Goal: Complete application form

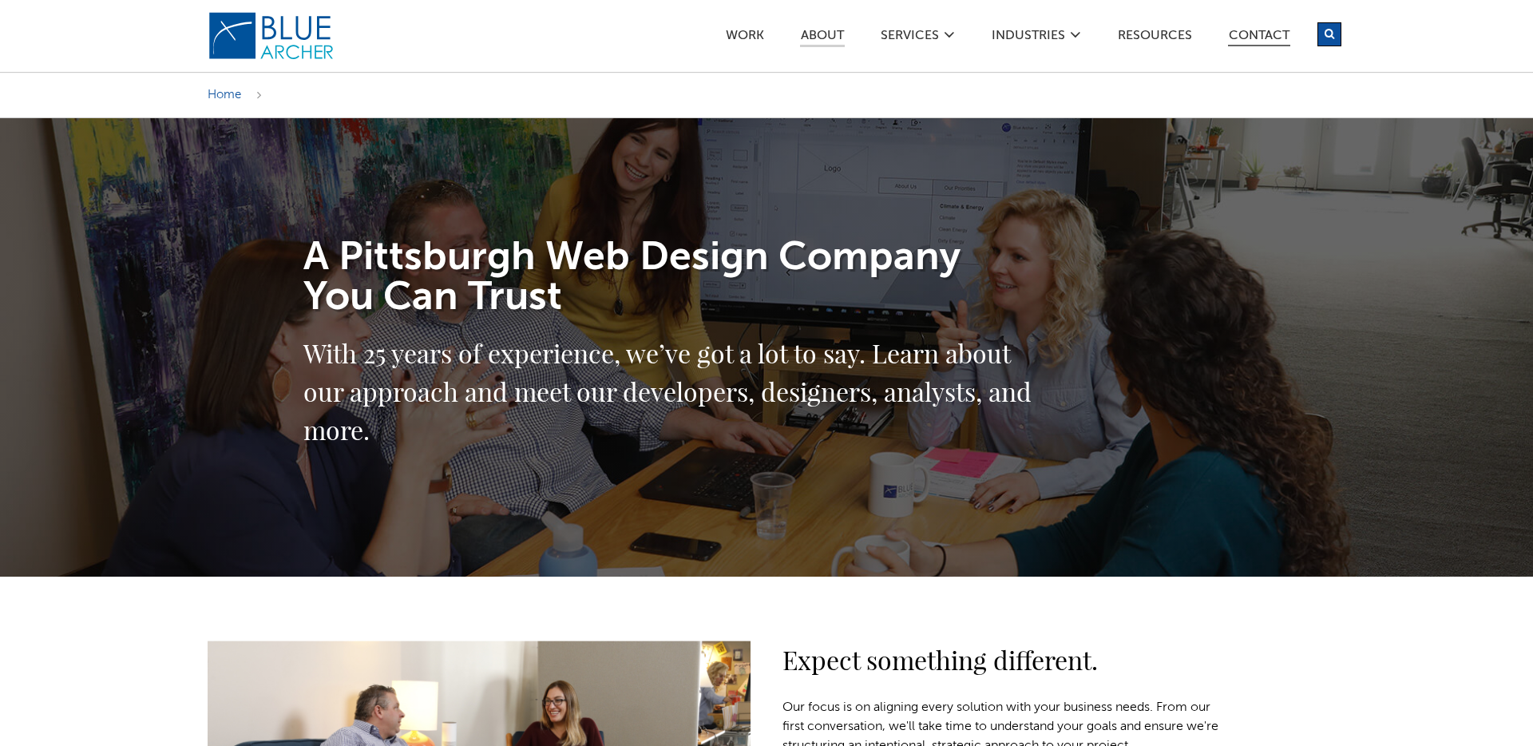
click at [1242, 38] on link "Contact" at bounding box center [1259, 38] width 62 height 17
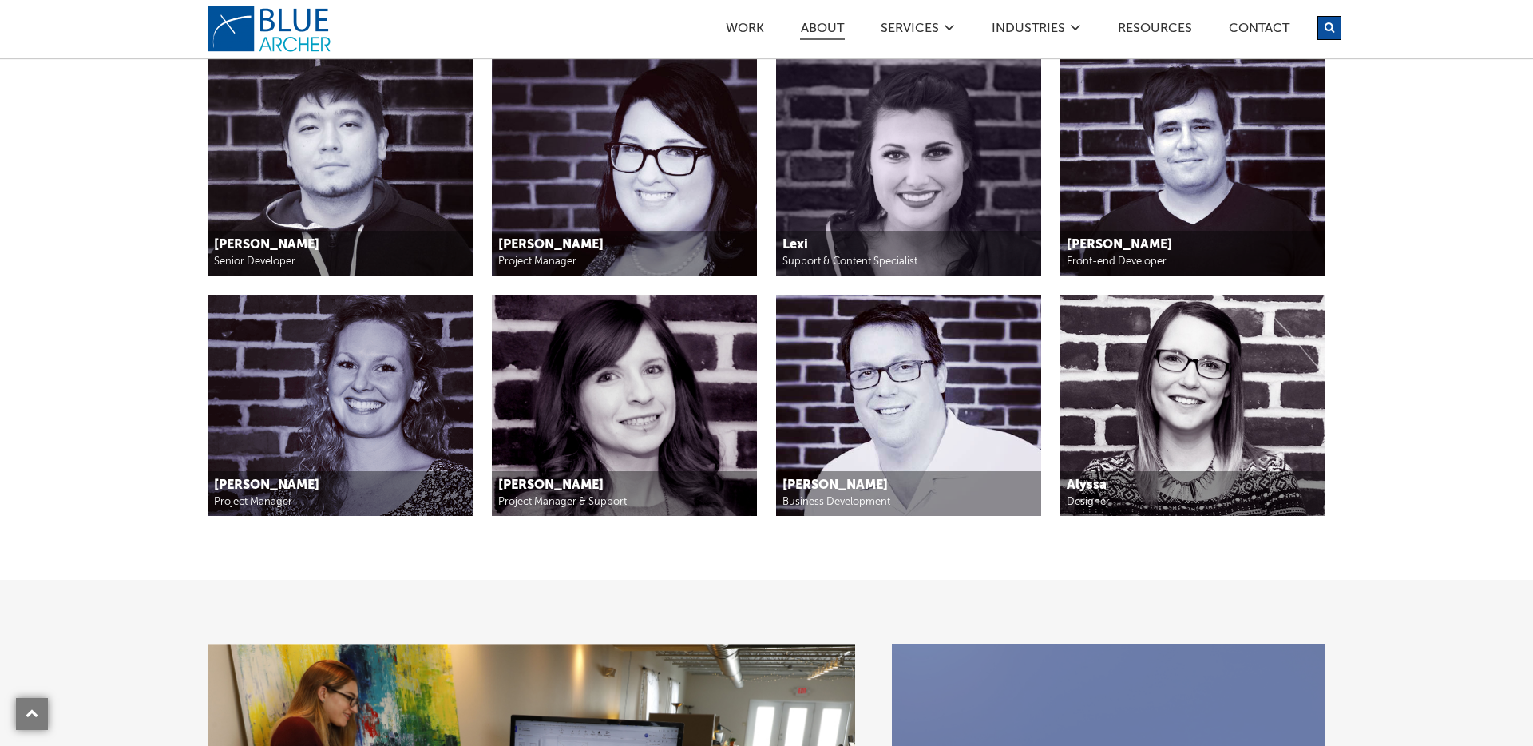
scroll to position [1844, 0]
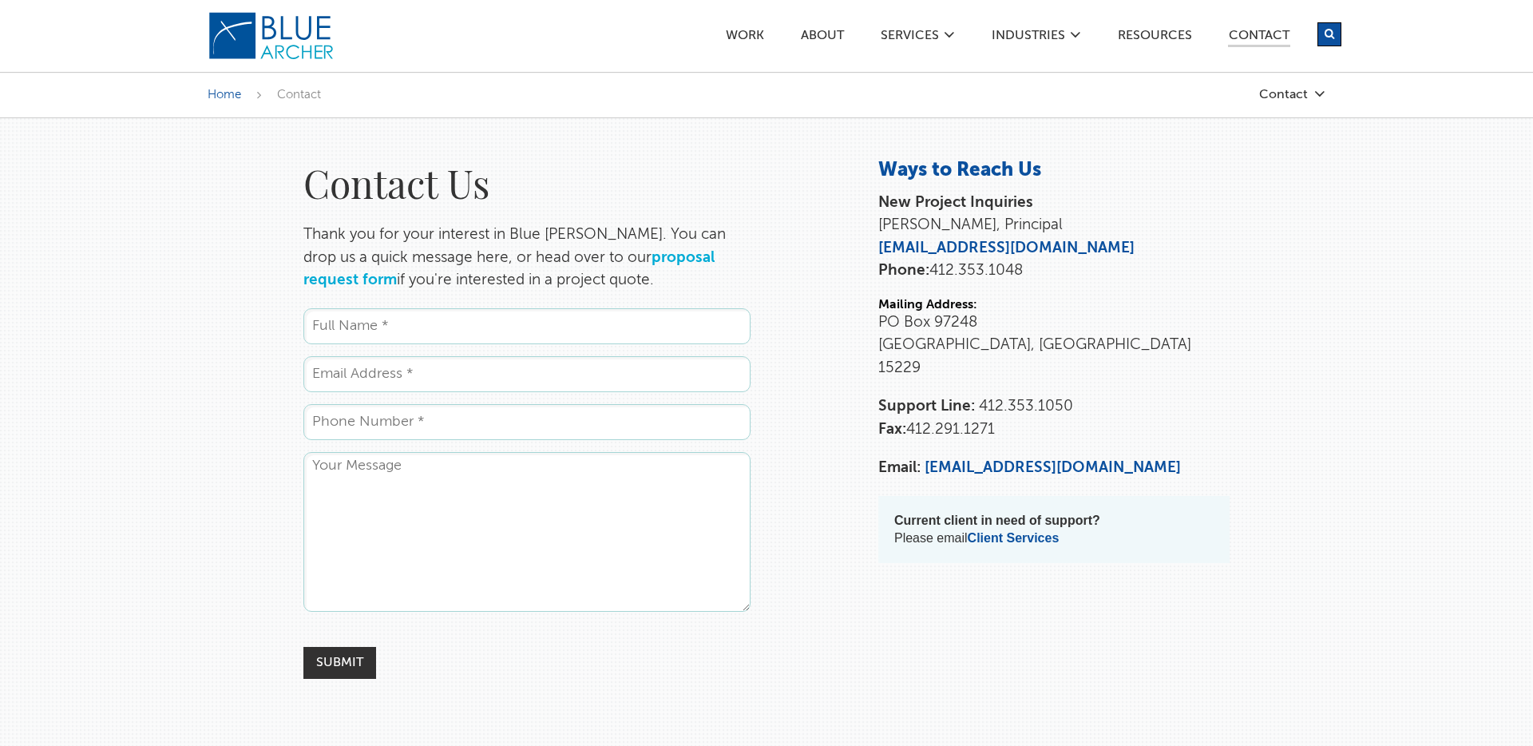
scroll to position [1, 0]
click at [638, 253] on link "proposal request form" at bounding box center [508, 268] width 411 height 38
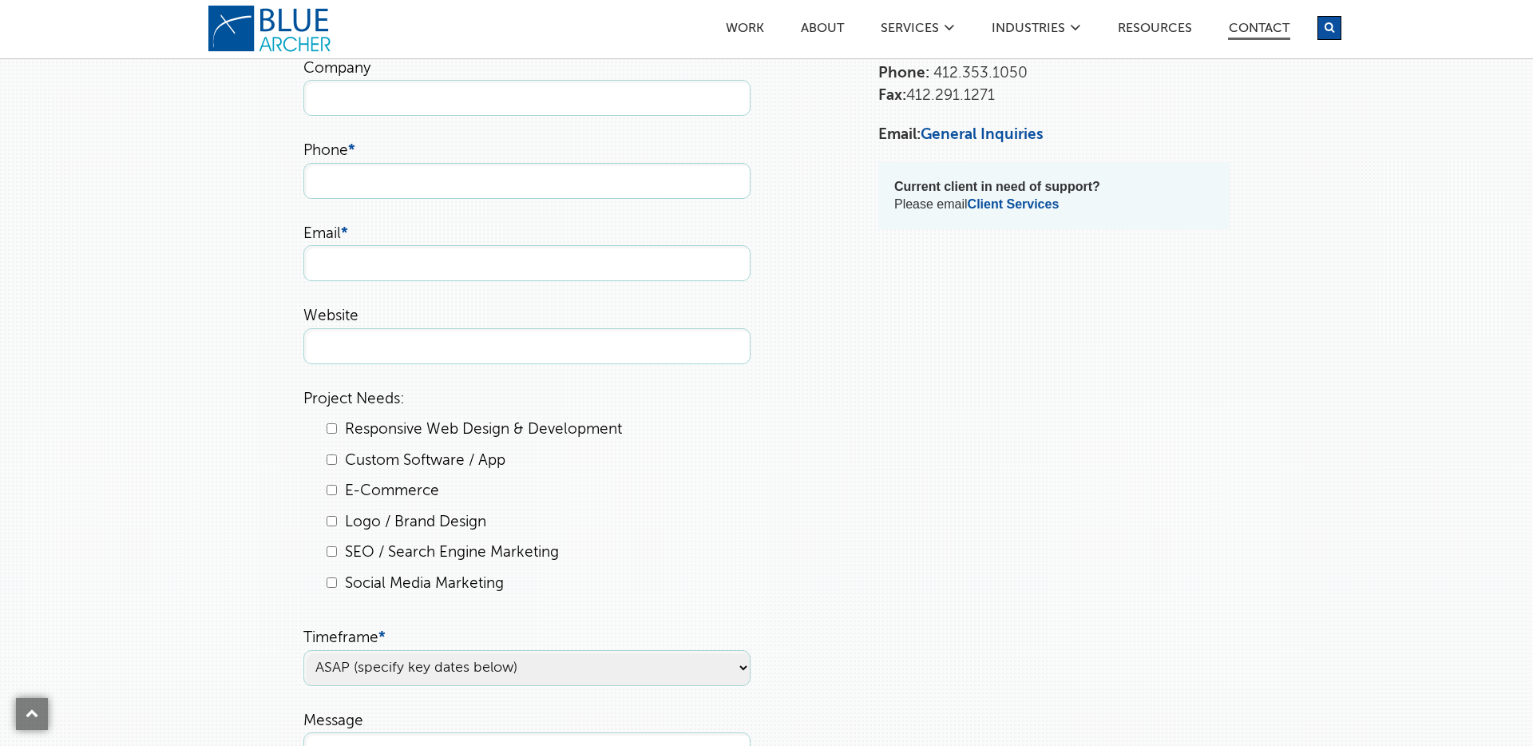
scroll to position [415, 0]
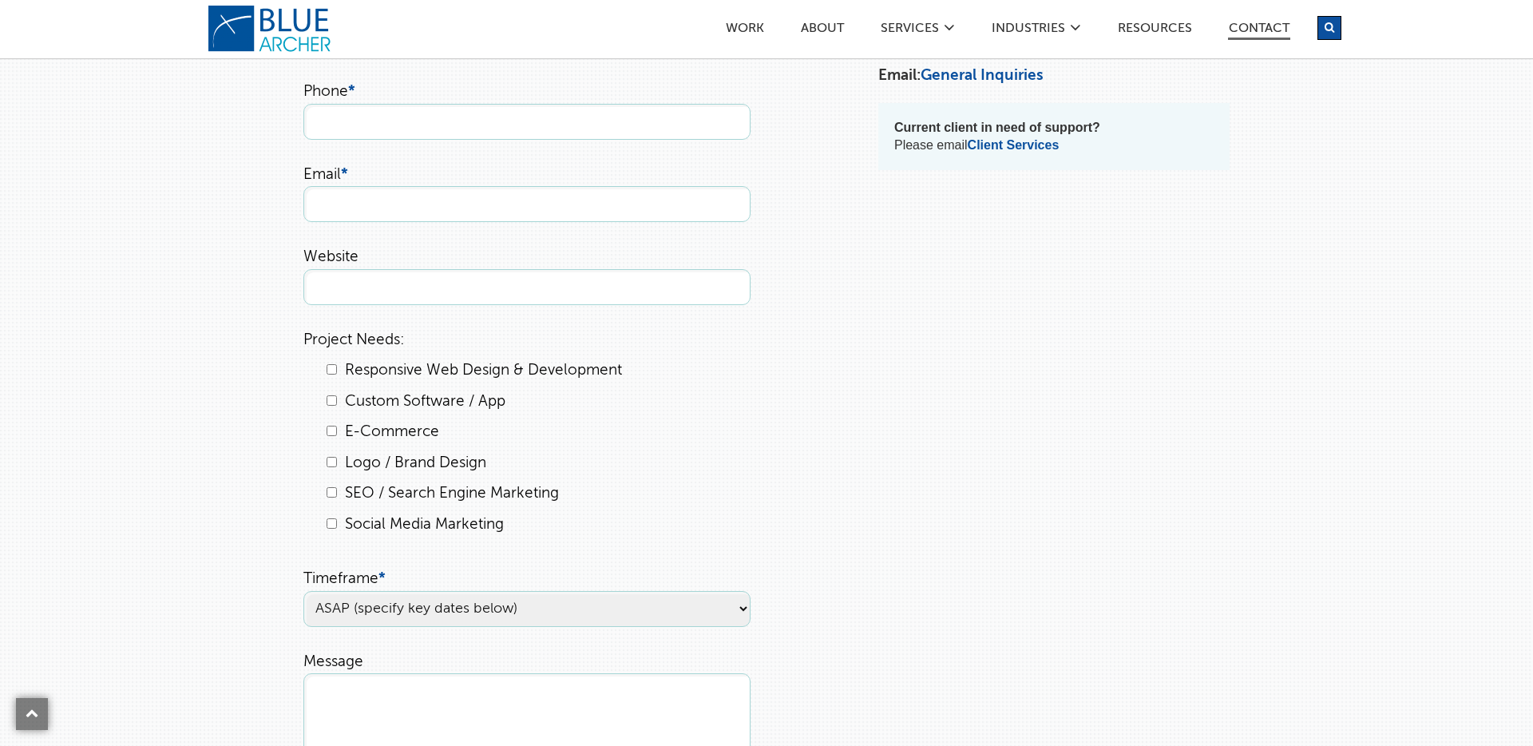
click at [335, 405] on input "Custom Software / App" at bounding box center [332, 400] width 10 height 10
checkbox input "true"
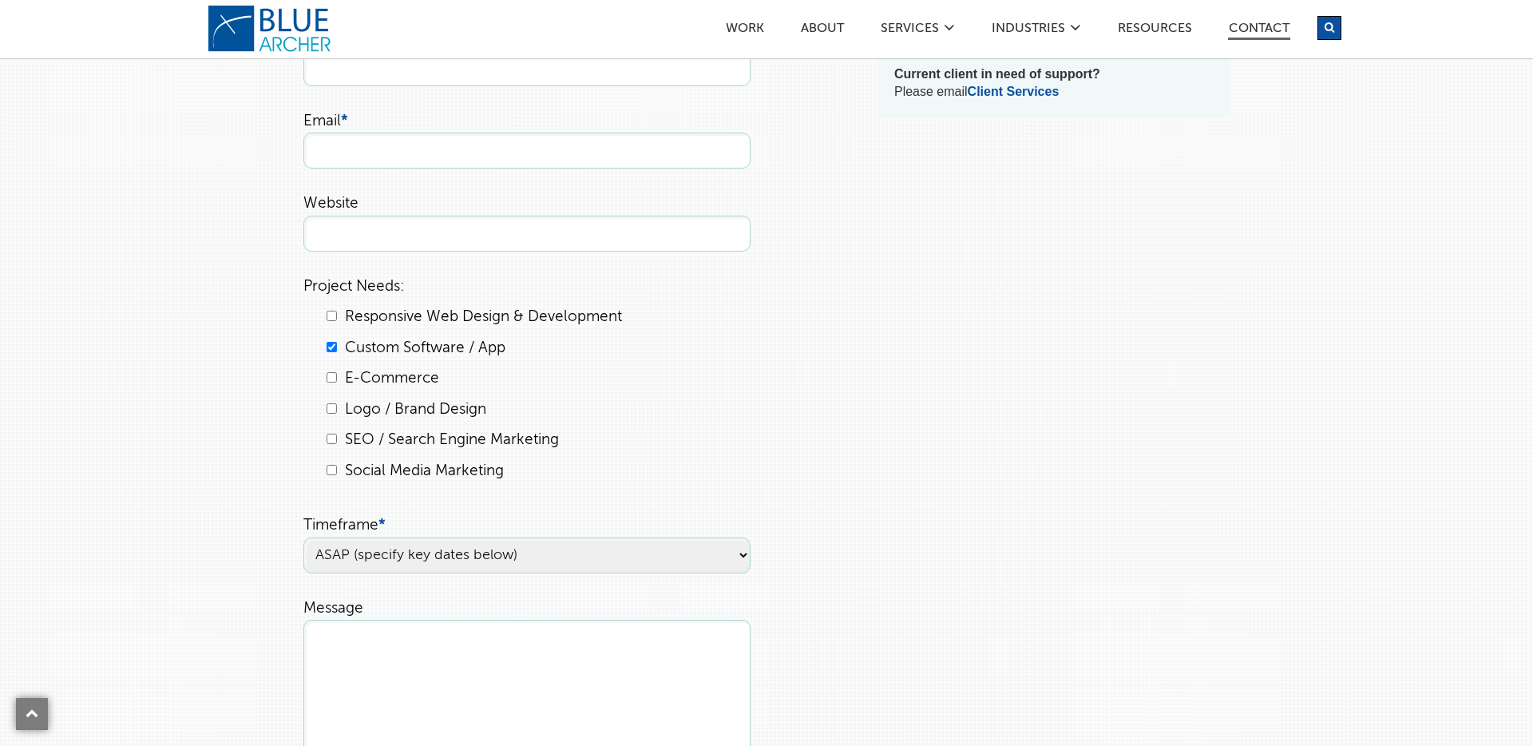
scroll to position [532, 0]
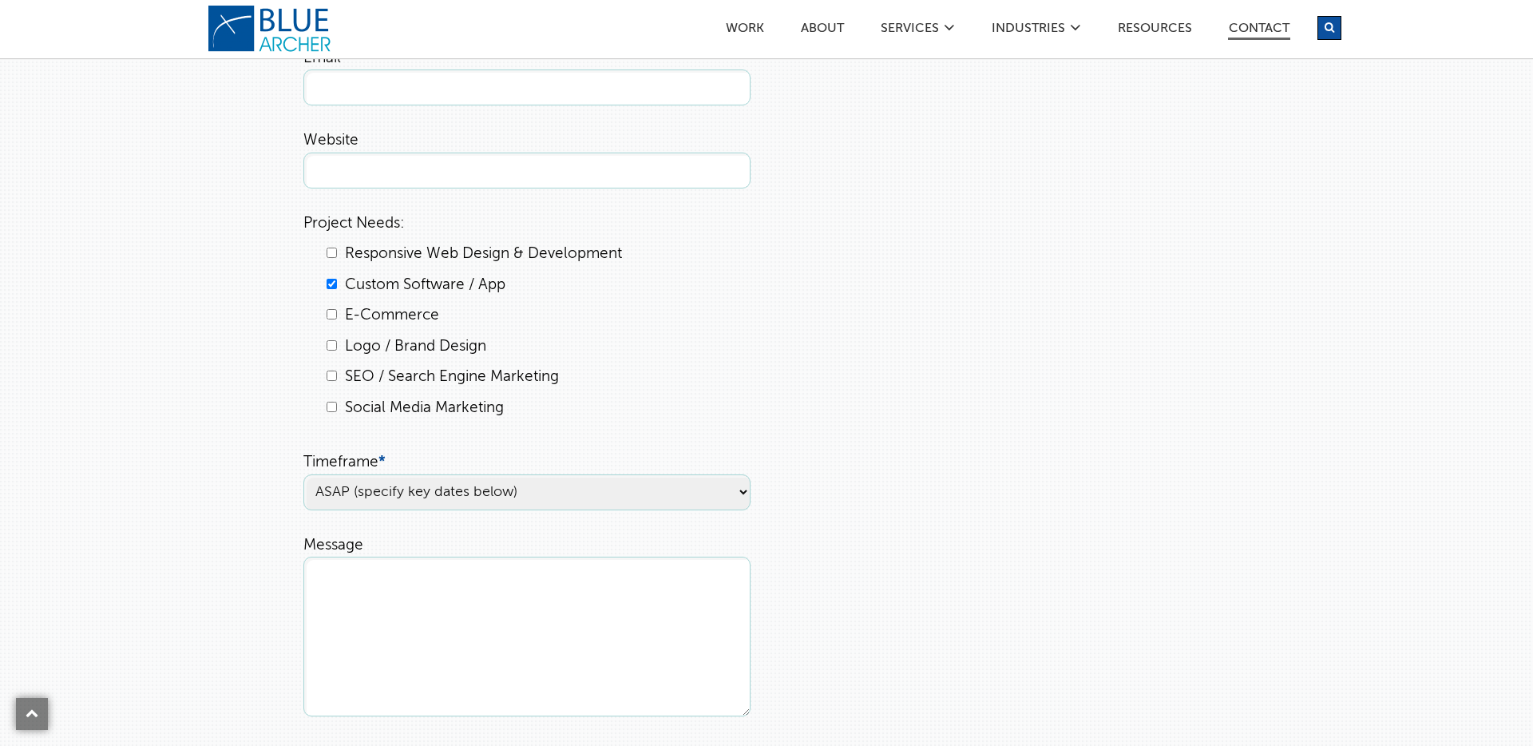
click at [657, 493] on select "ASAP (specify key dates below) Within 3 months Within 6 months Undecided" at bounding box center [526, 492] width 447 height 36
select select "Within 3 months"
click at [303, 474] on select "ASAP (specify key dates below) Within 3 months Within 6 months Undecided" at bounding box center [526, 492] width 447 height 36
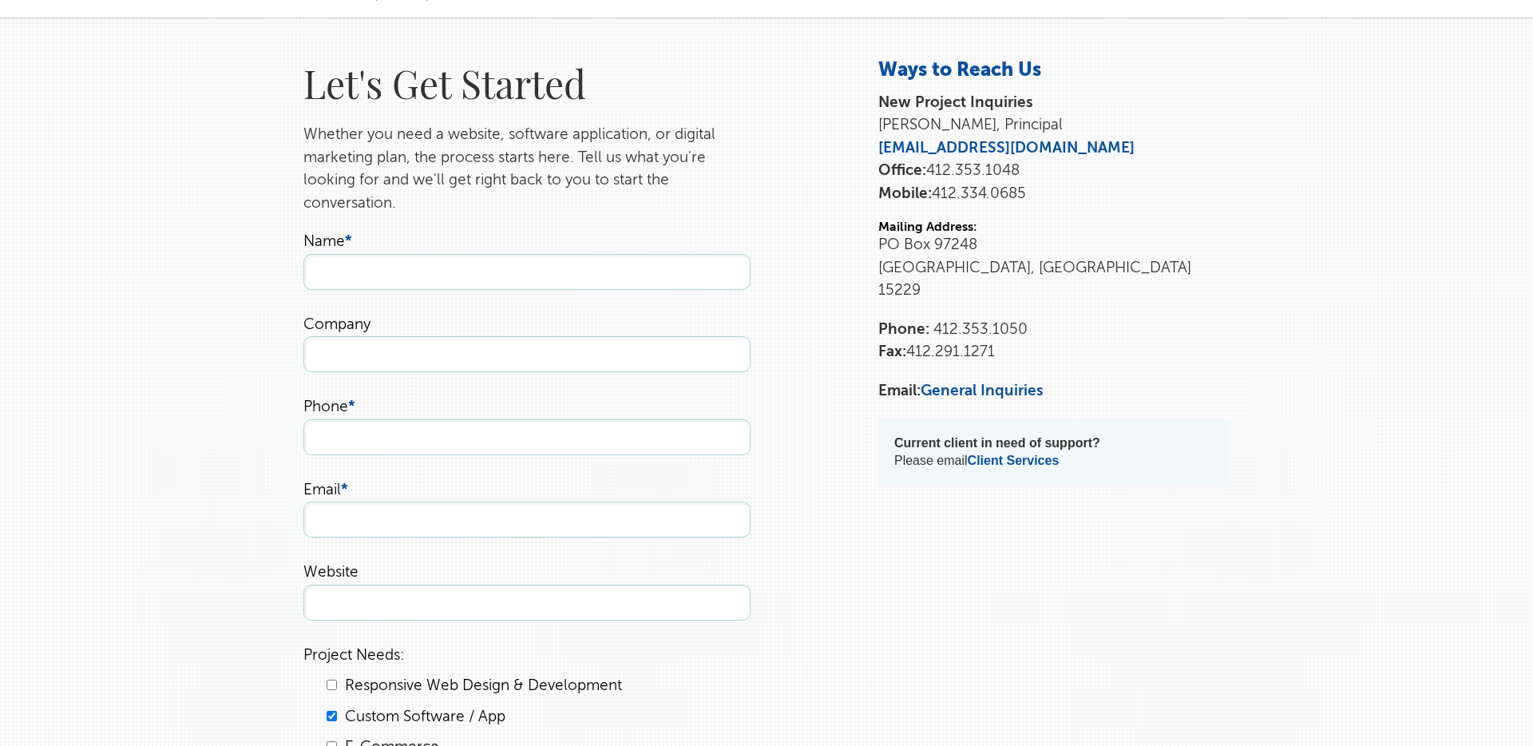
scroll to position [0, 0]
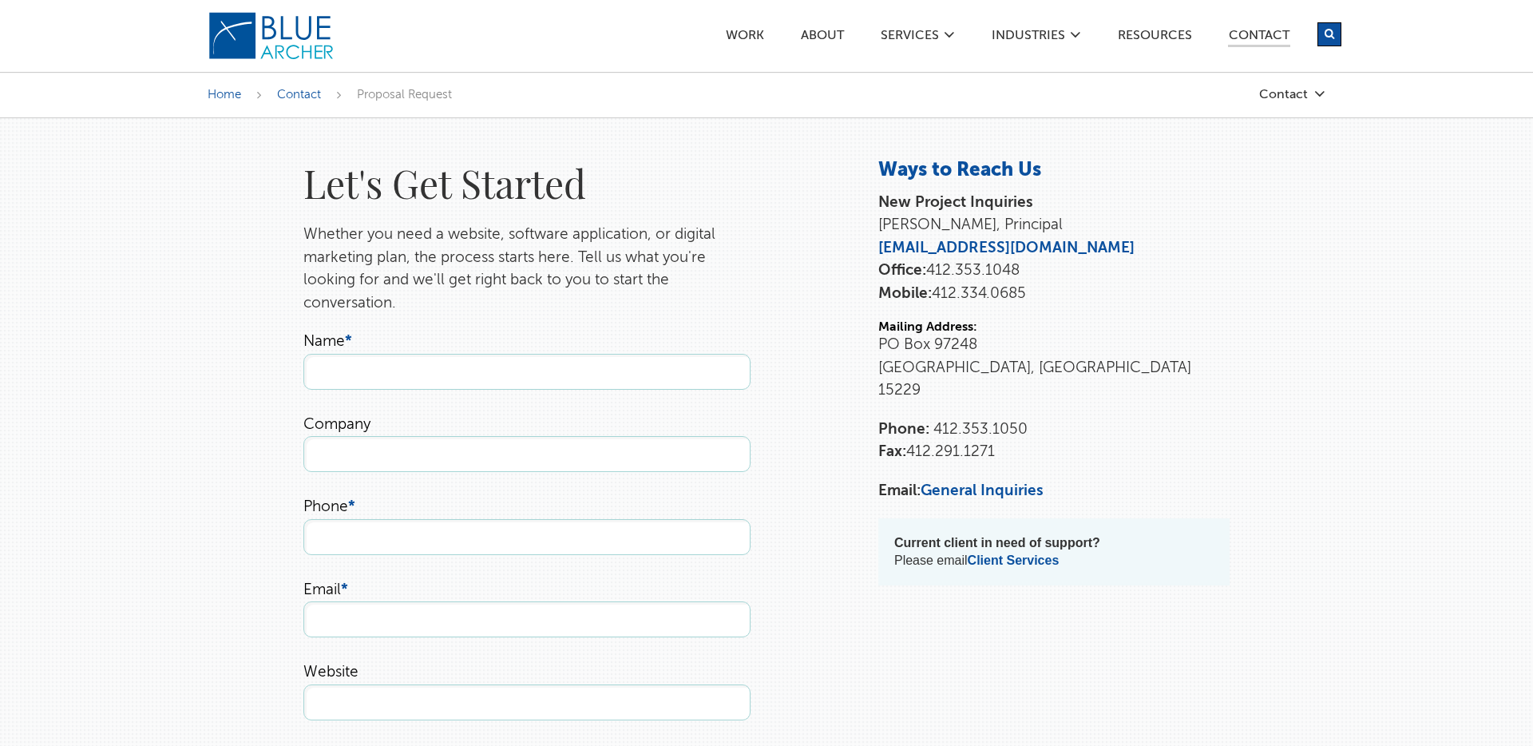
click at [465, 375] on input "Name *" at bounding box center [526, 372] width 447 height 36
type input "Patrick Sayers"
type input "Residualytics"
type input "8147718952"
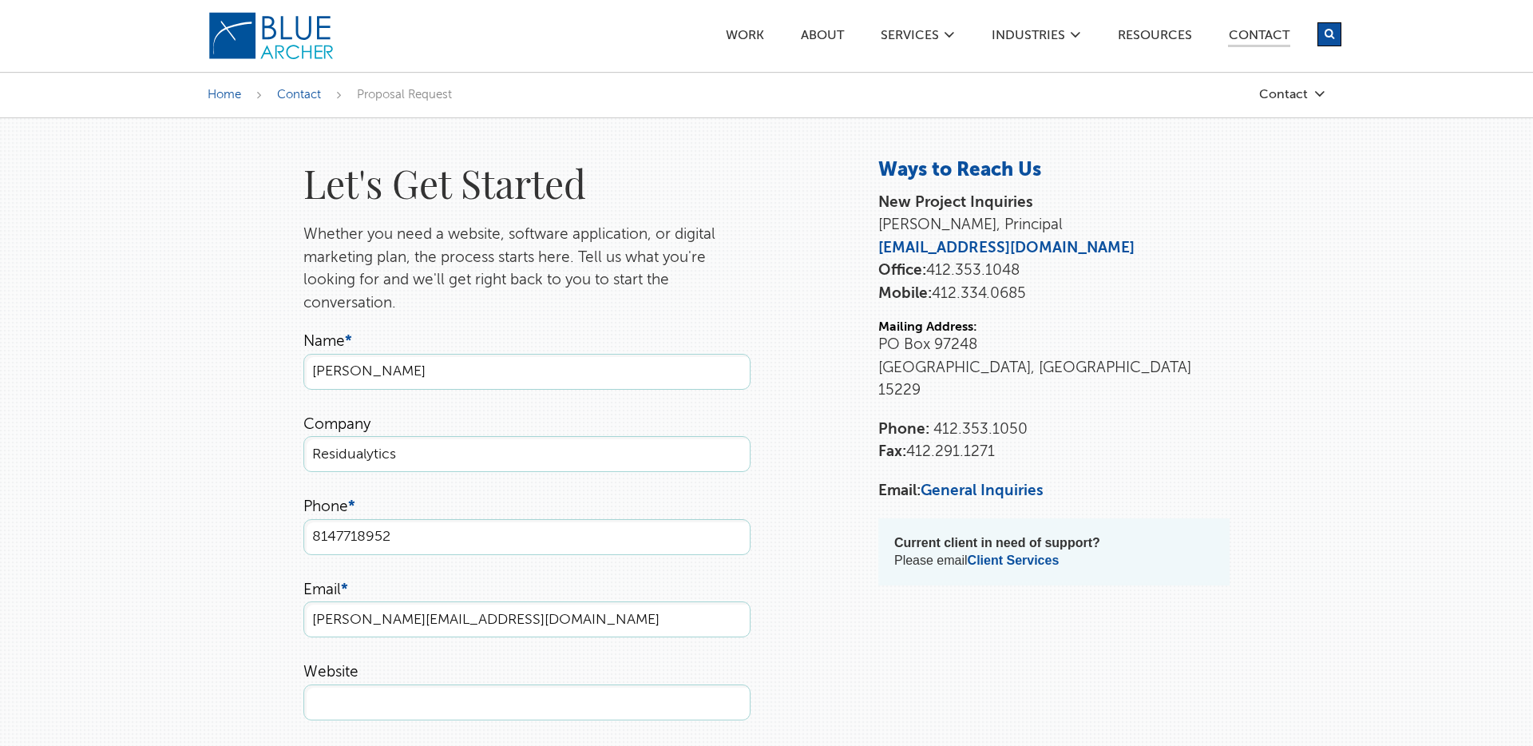
type input "patrick@residualytics.com"
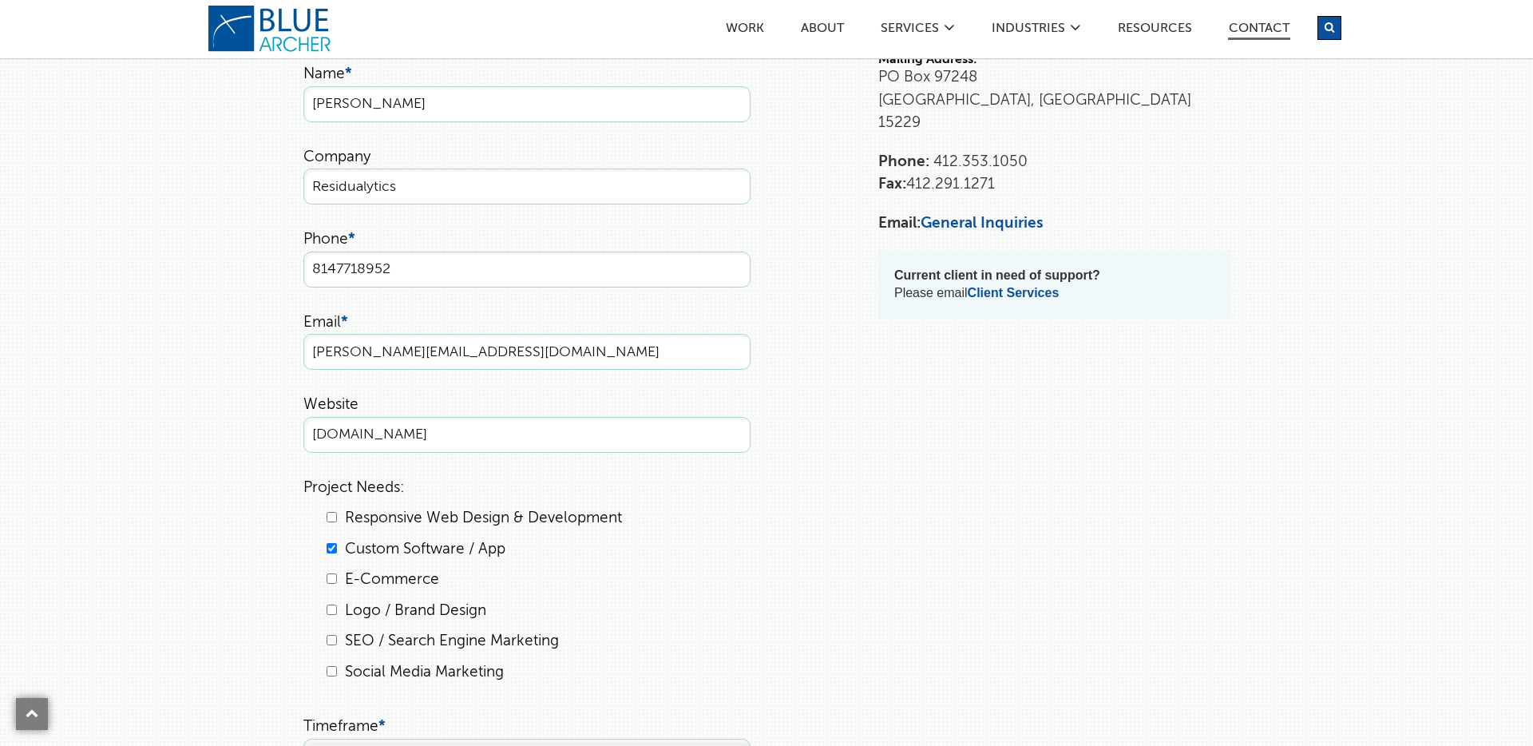
type input "www.residualytics.com"
click at [733, 526] on li "Responsive Web Design & Development" at bounding box center [536, 518] width 427 height 23
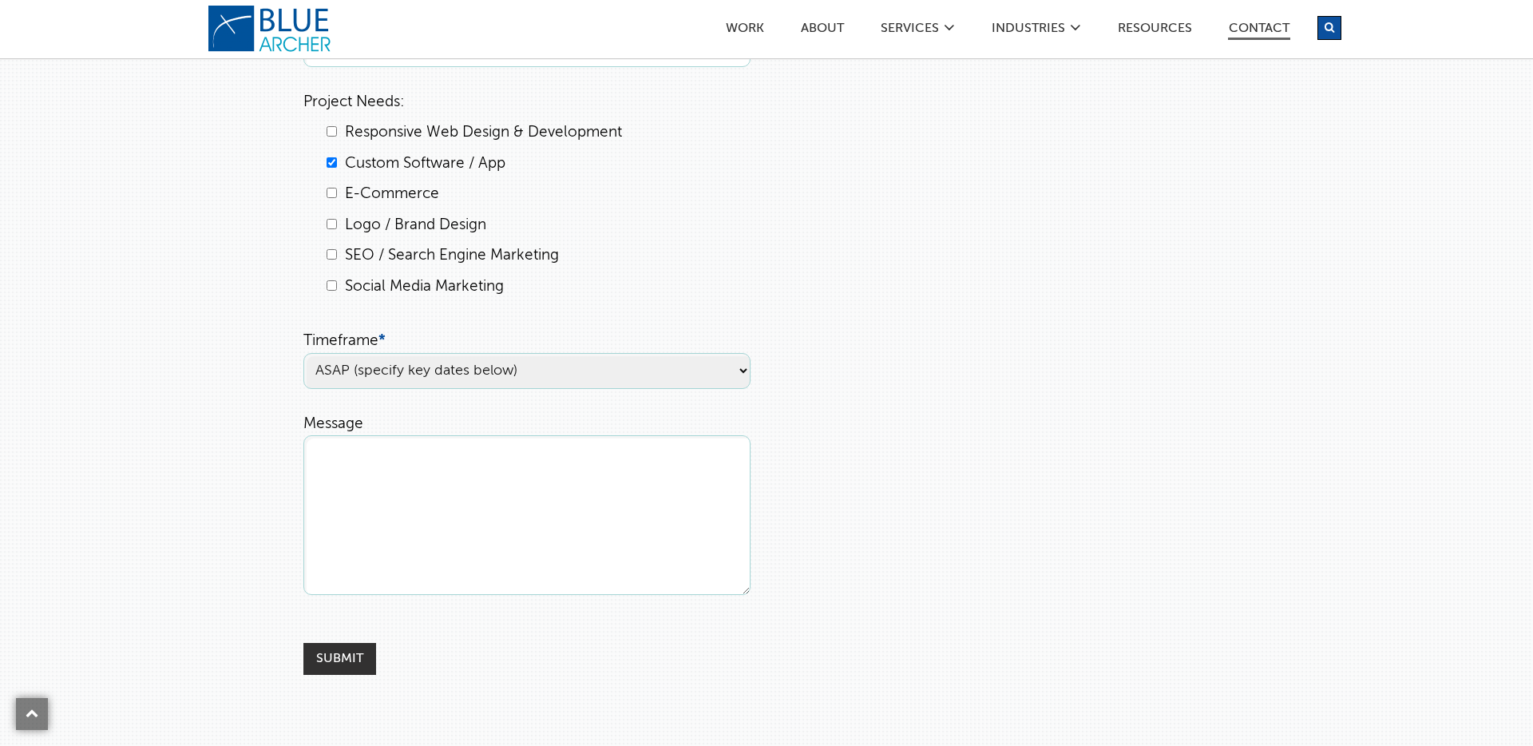
scroll to position [751, 0]
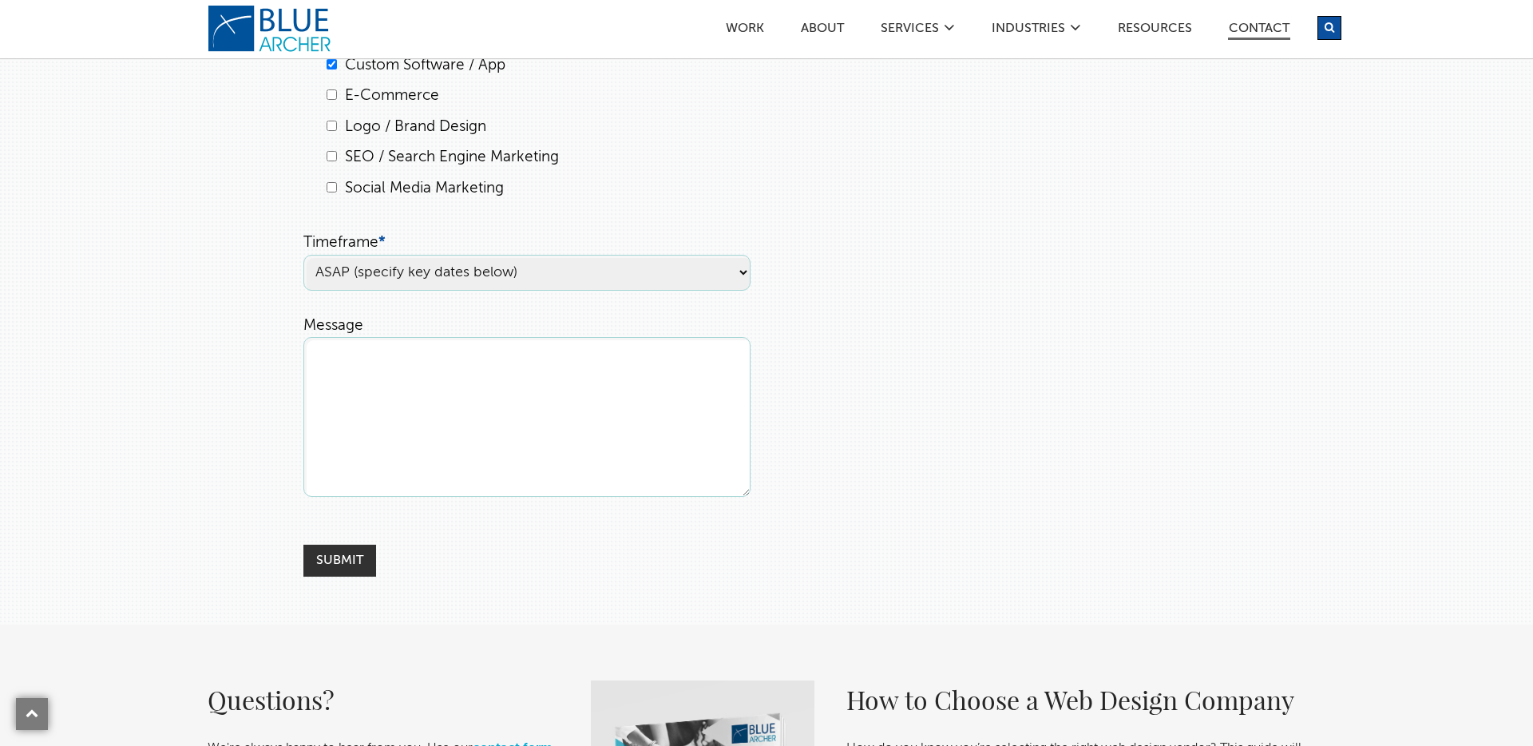
click at [481, 438] on textarea "Message" at bounding box center [526, 417] width 447 height 160
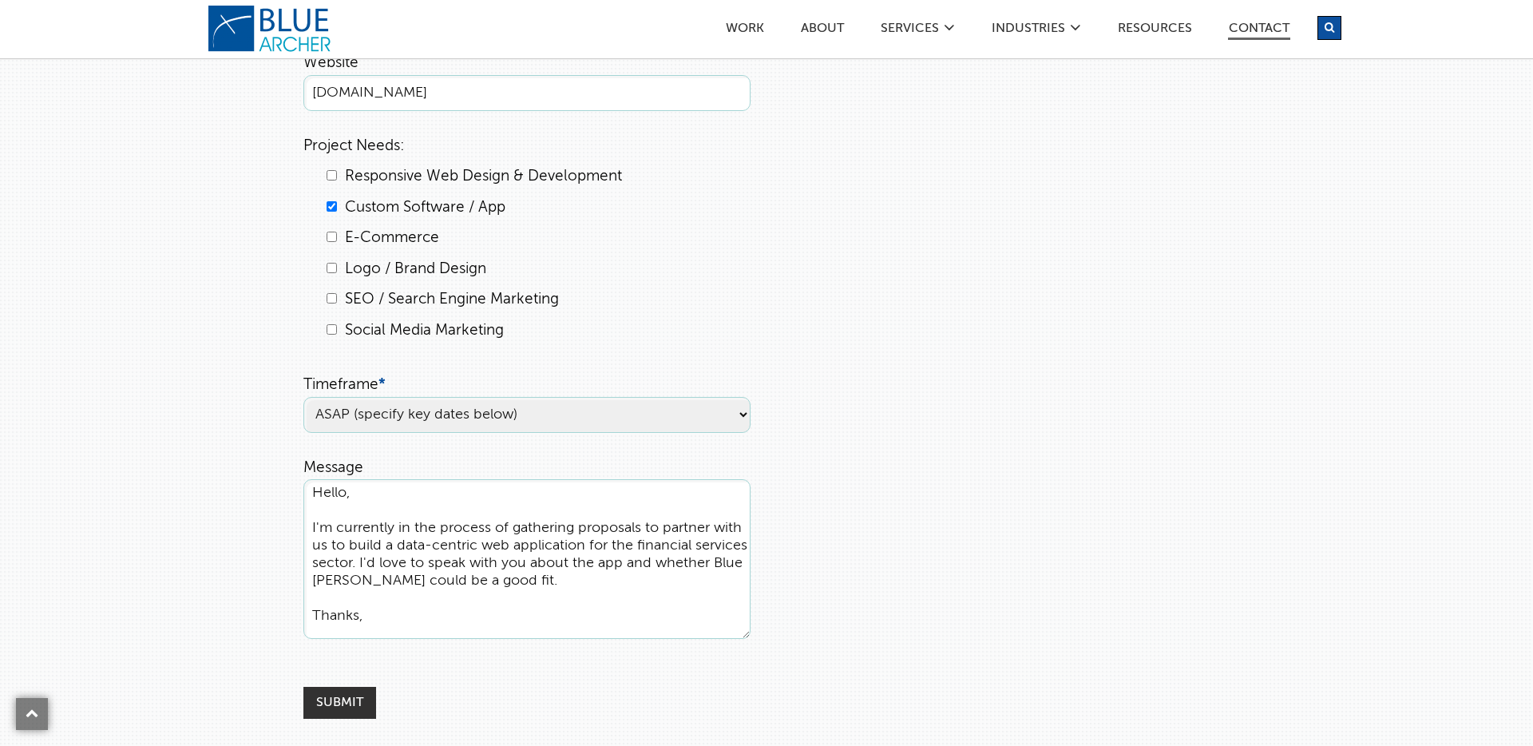
scroll to position [898, 0]
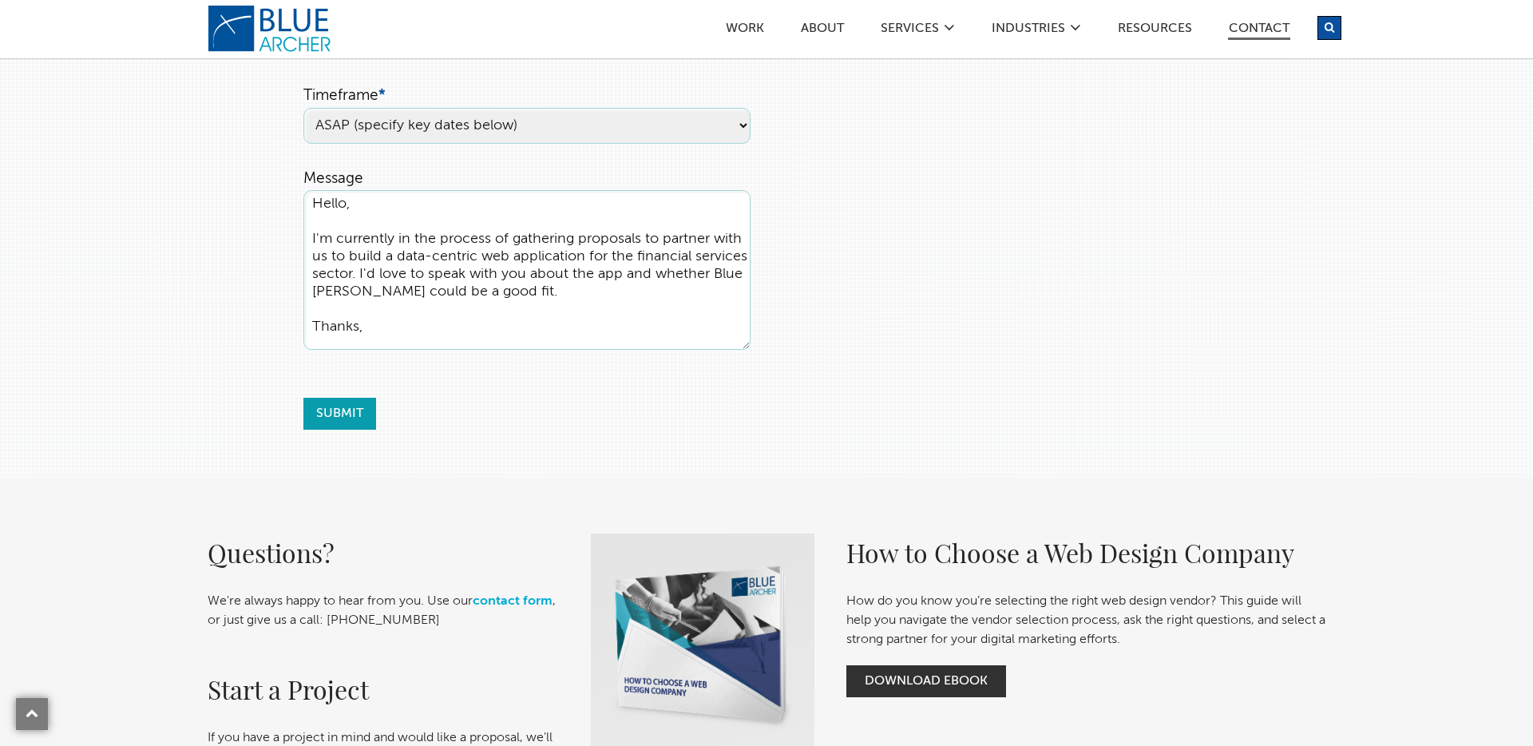
type textarea "Hello, I'm currently in the process of gathering proposals to partner with us t…"
click at [333, 411] on input "Submit" at bounding box center [339, 414] width 73 height 32
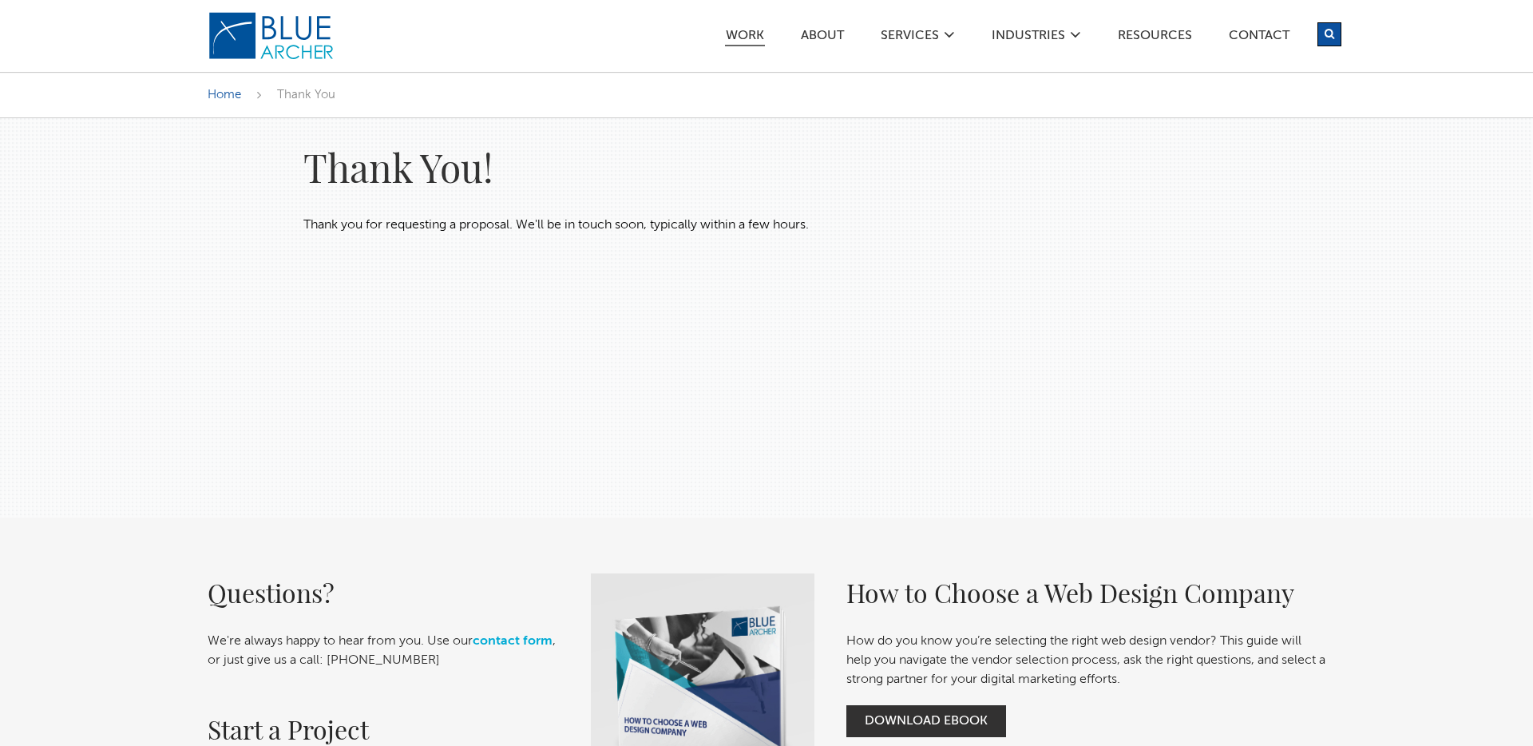
click at [757, 30] on link "Work" at bounding box center [745, 38] width 40 height 17
